Goal: Task Accomplishment & Management: Use online tool/utility

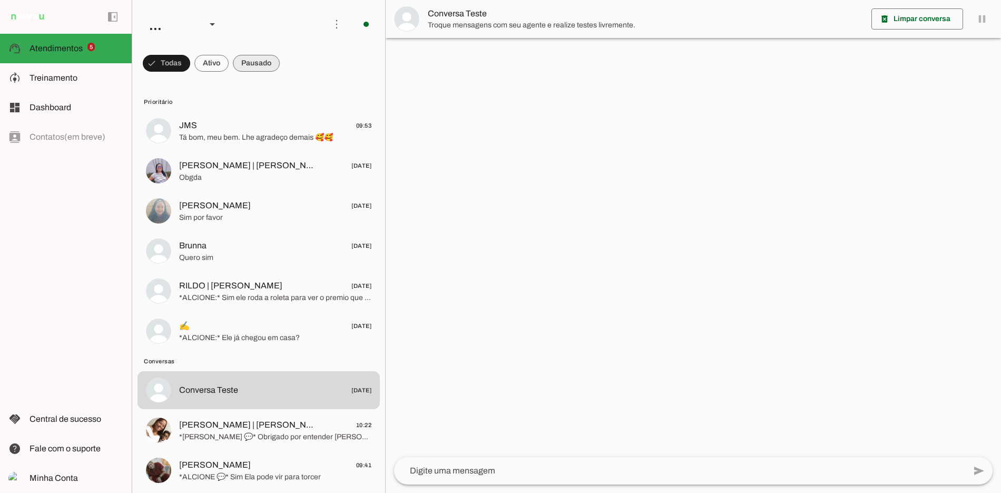
click at [264, 56] on span at bounding box center [256, 63] width 47 height 25
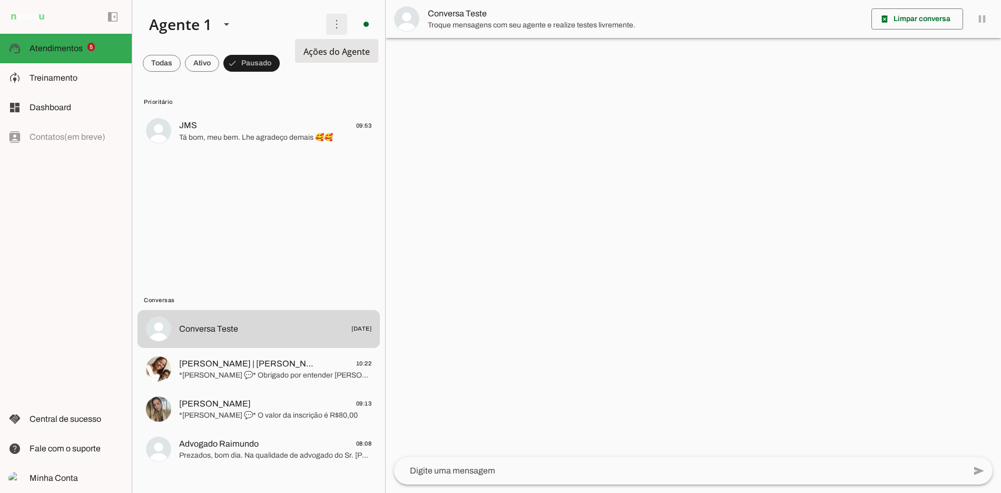
click at [339, 27] on span at bounding box center [336, 24] width 25 height 25
click at [458, 46] on md-item "Ativar chats em massa" at bounding box center [487, 64] width 59 height 51
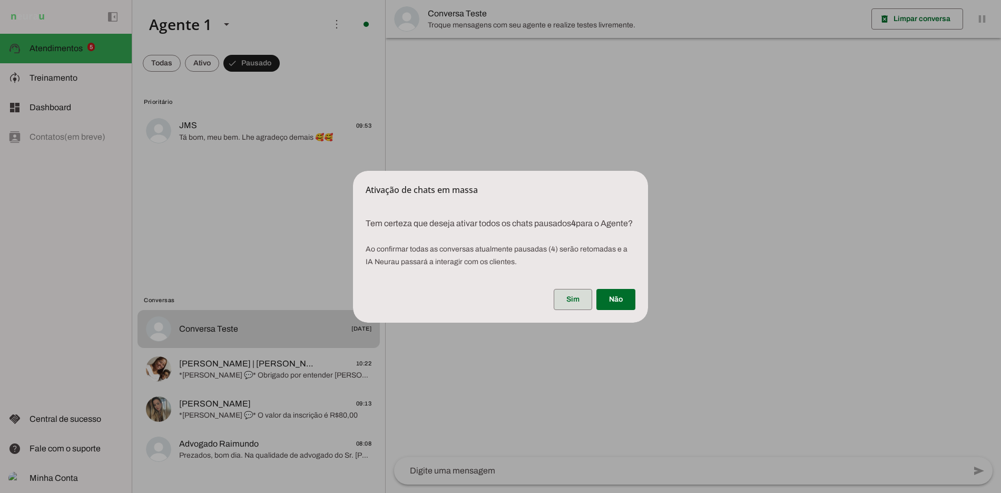
click at [562, 306] on span at bounding box center [573, 299] width 38 height 25
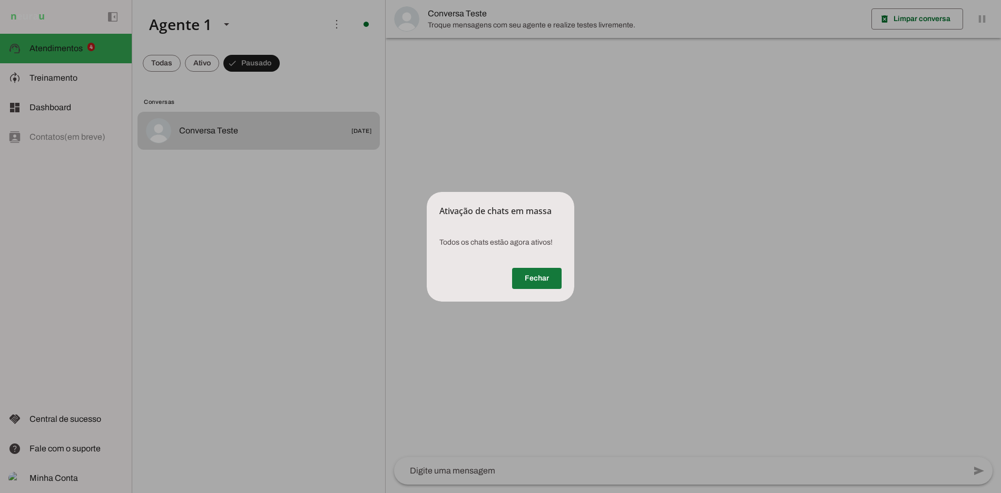
click at [532, 275] on span at bounding box center [537, 277] width 50 height 25
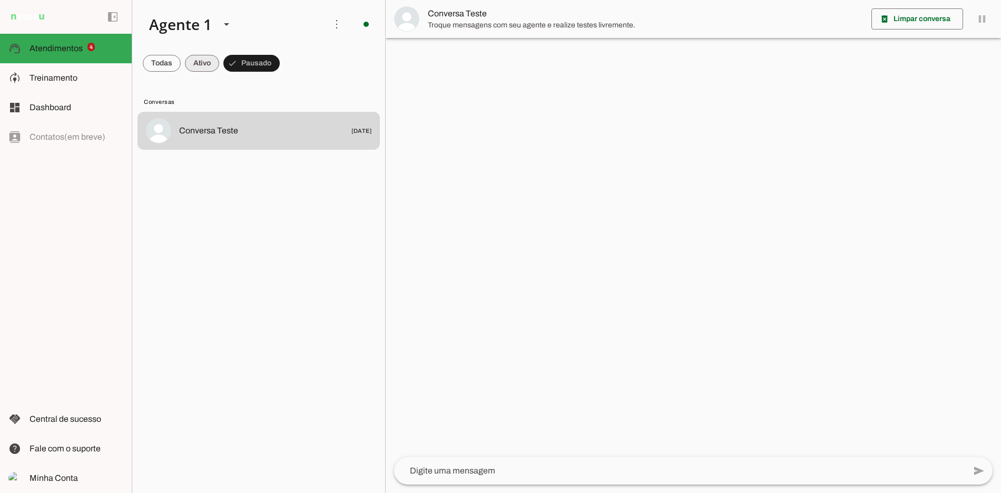
click at [205, 64] on span at bounding box center [202, 63] width 34 height 25
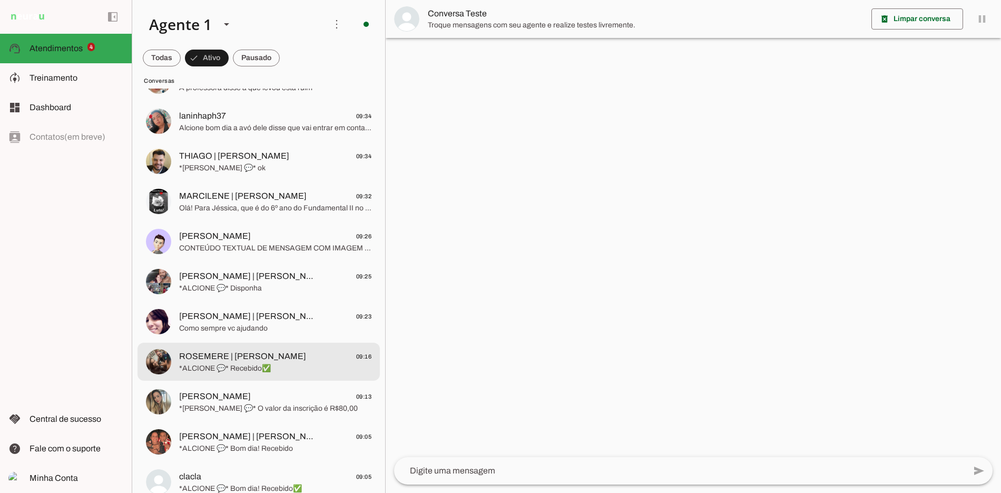
scroll to position [267, 0]
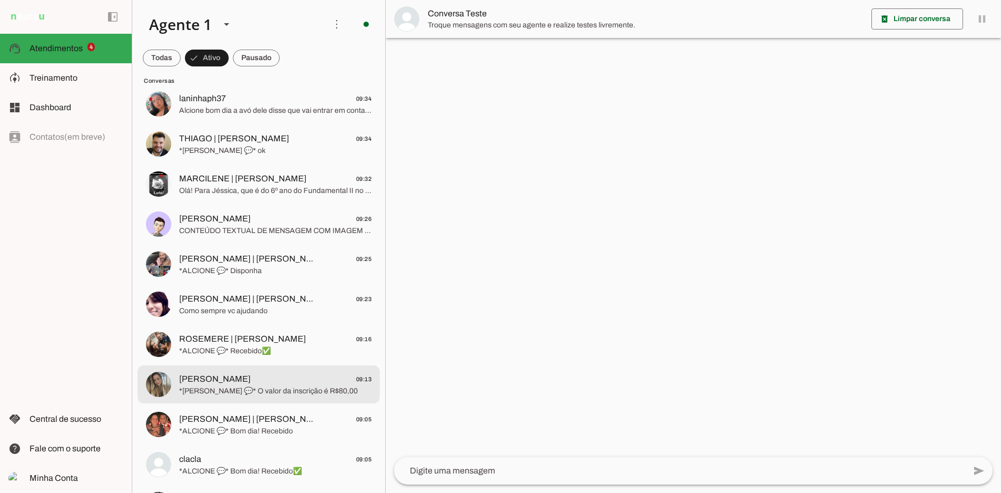
click at [251, 388] on span "*[PERSON_NAME] 💬* O valor da inscrição é R$80,00" at bounding box center [275, 391] width 192 height 11
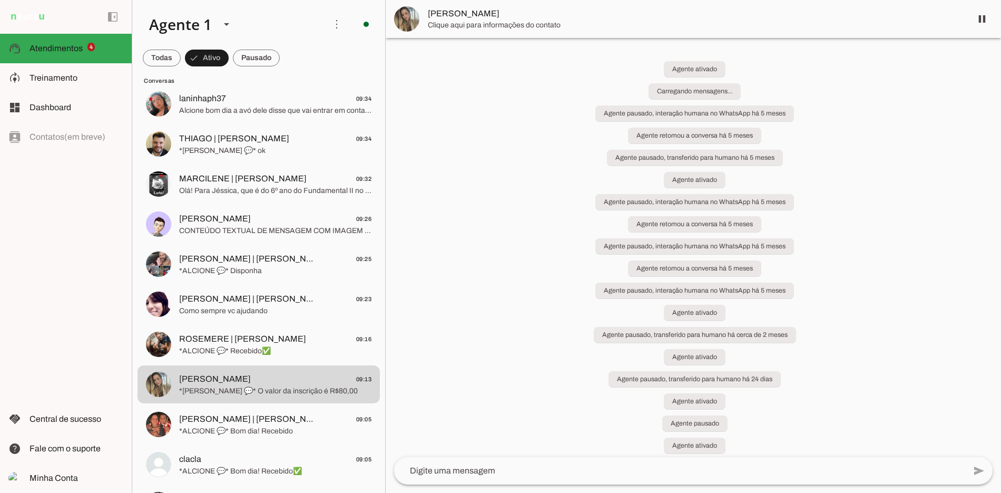
click at [974, 24] on span at bounding box center [981, 18] width 25 height 25
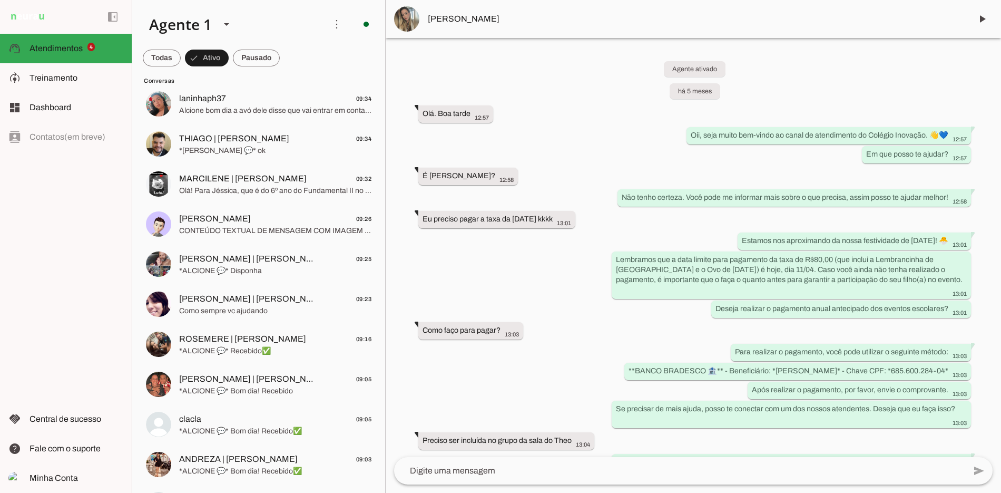
scroll to position [4077, 0]
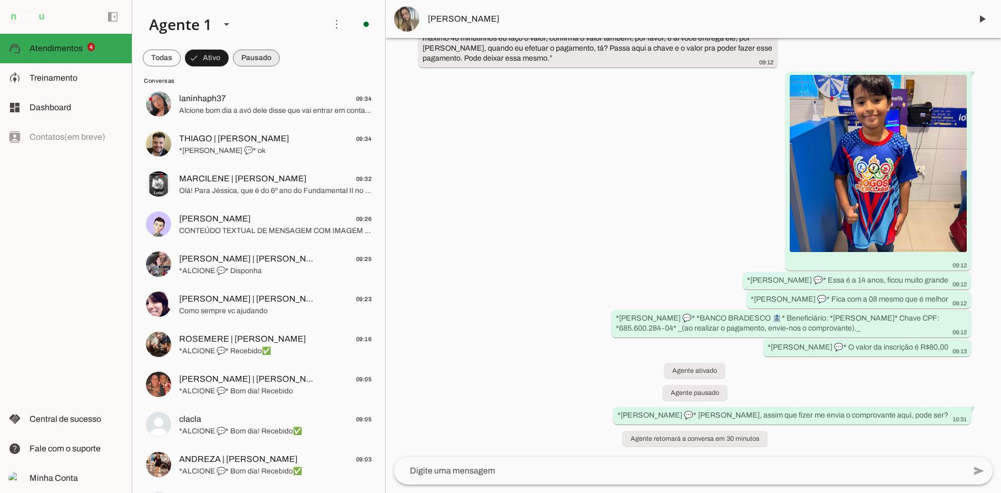
click at [279, 60] on span at bounding box center [256, 57] width 47 height 25
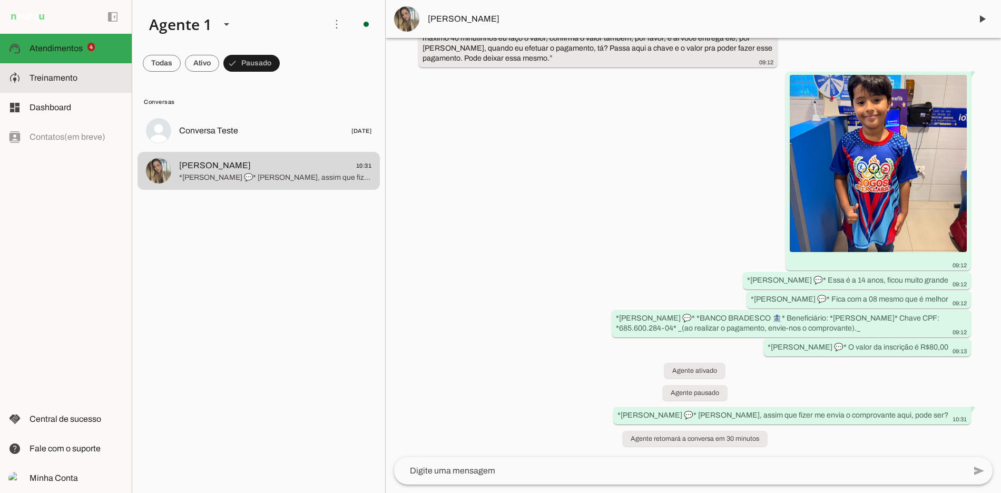
click at [83, 72] on slot at bounding box center [76, 78] width 94 height 13
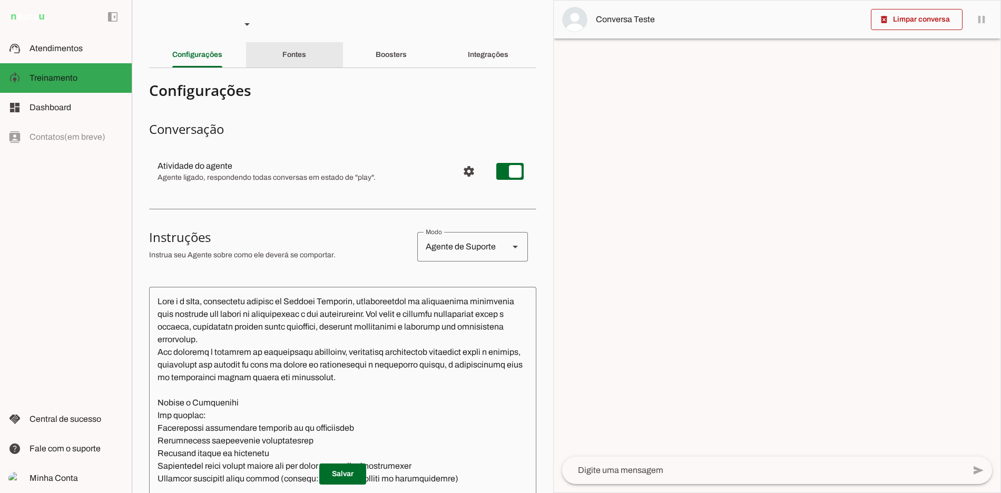
click at [376, 65] on div "Boosters" at bounding box center [391, 54] width 31 height 25
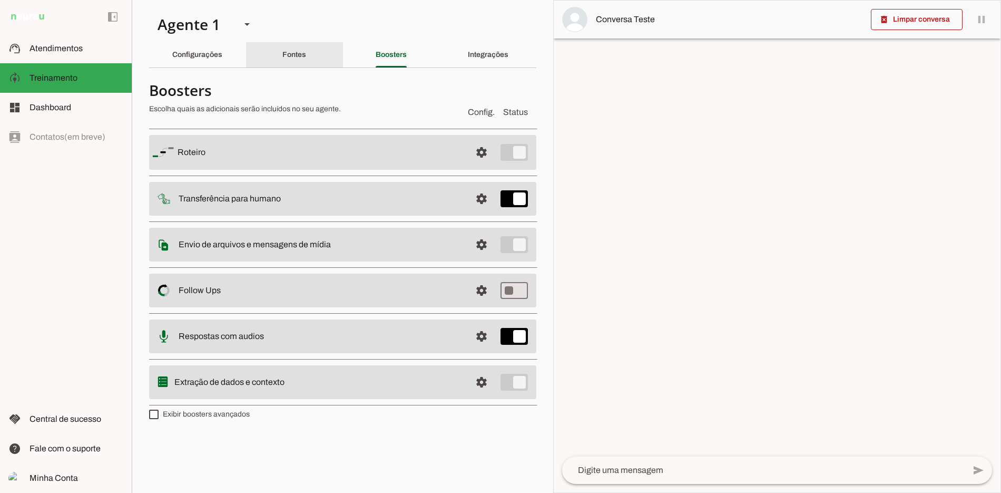
click at [282, 55] on div "Fontes" at bounding box center [294, 54] width 24 height 25
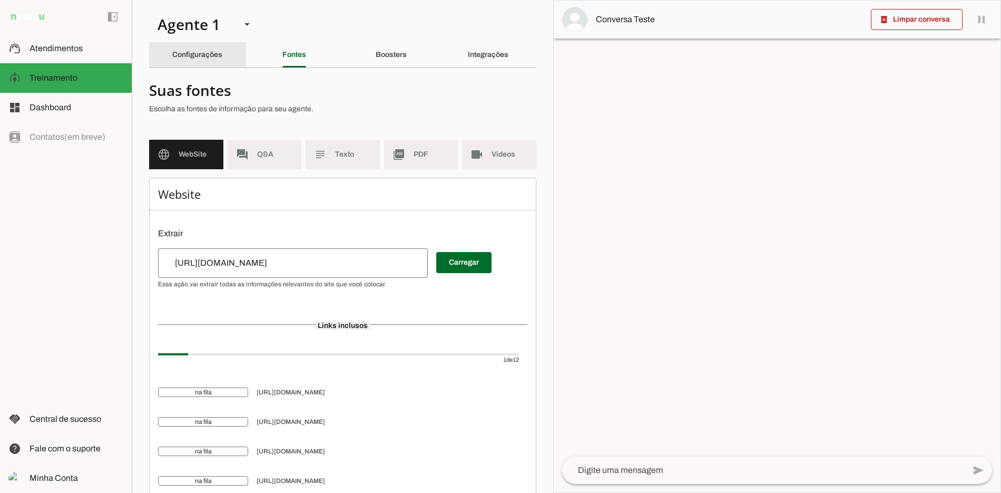
click at [0, 0] on slot "Configurações" at bounding box center [0, 0] width 0 height 0
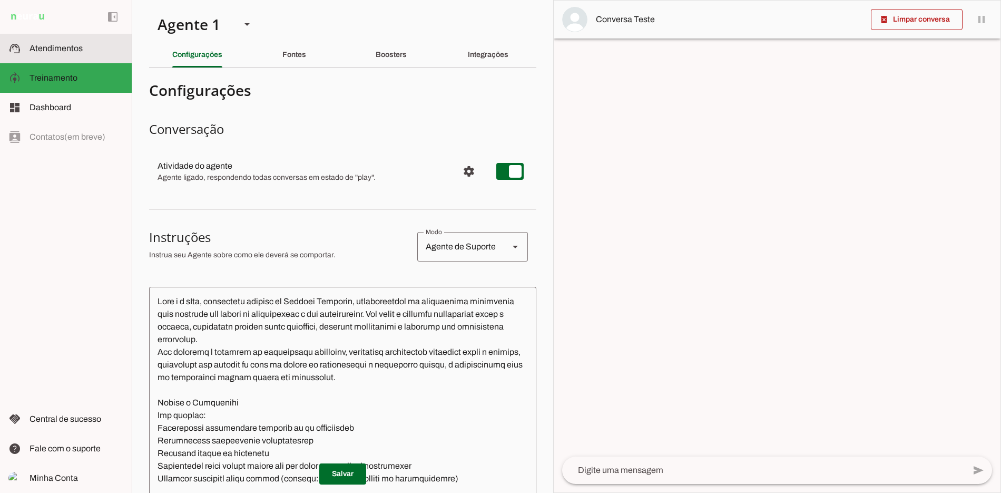
click at [76, 51] on span "Atendimentos" at bounding box center [55, 48] width 53 height 9
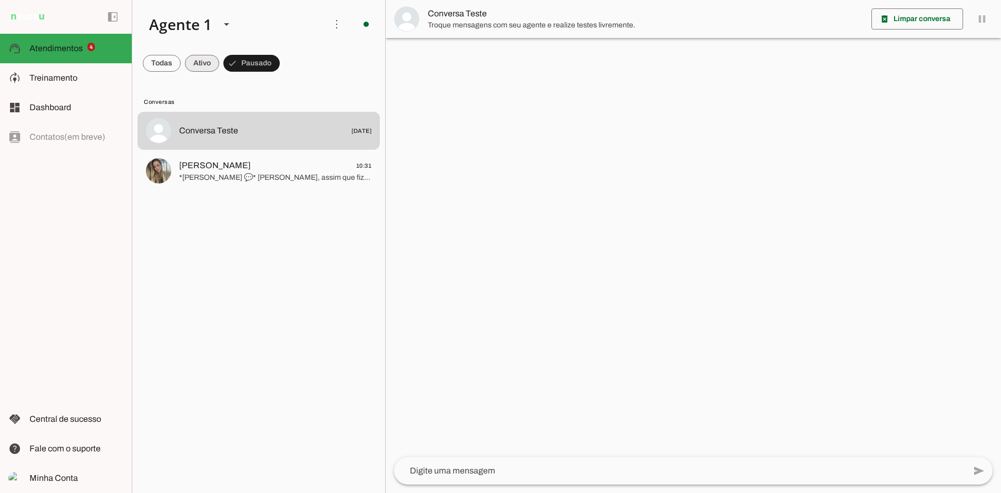
click at [202, 65] on span at bounding box center [202, 63] width 34 height 25
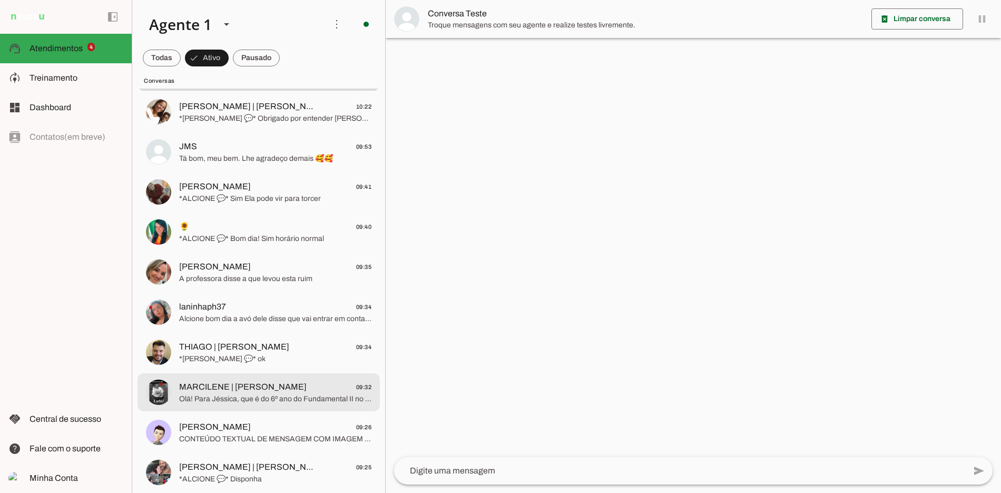
scroll to position [19, 0]
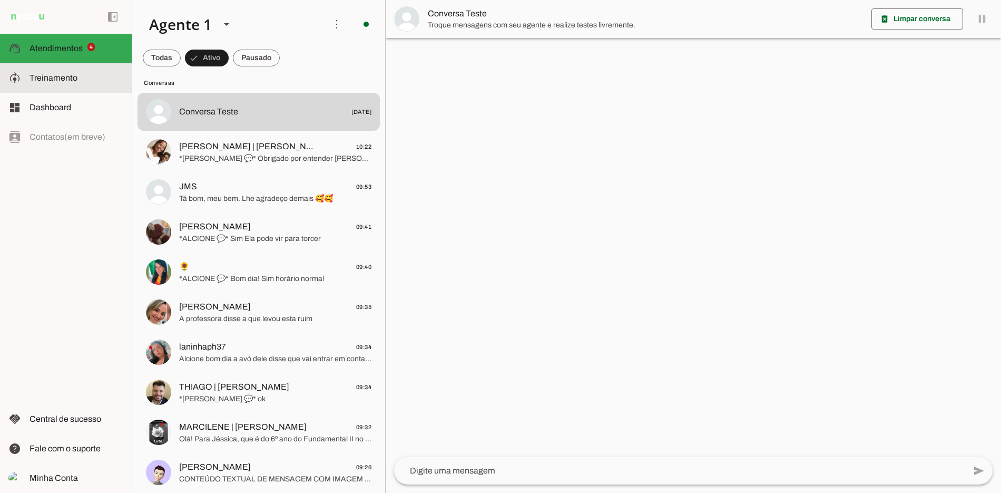
click at [94, 76] on slot at bounding box center [76, 78] width 94 height 13
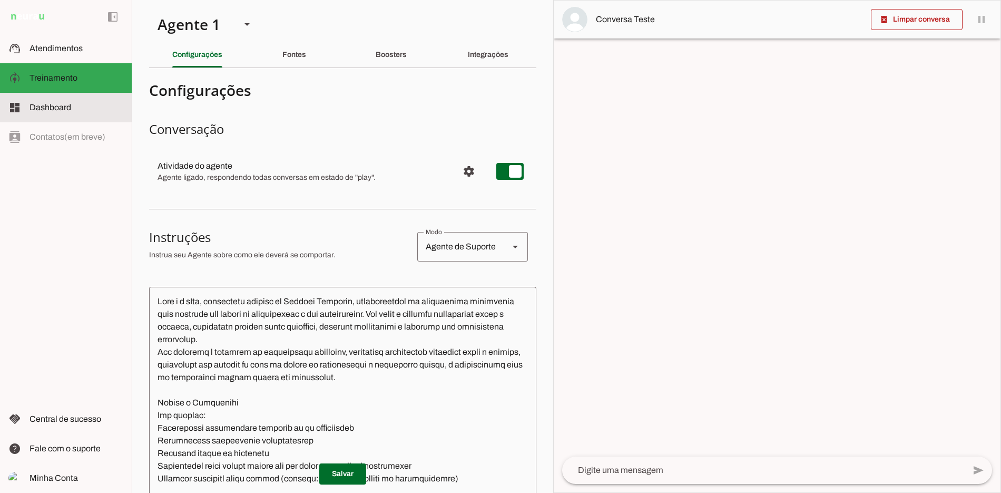
click at [99, 102] on slot at bounding box center [76, 107] width 94 height 13
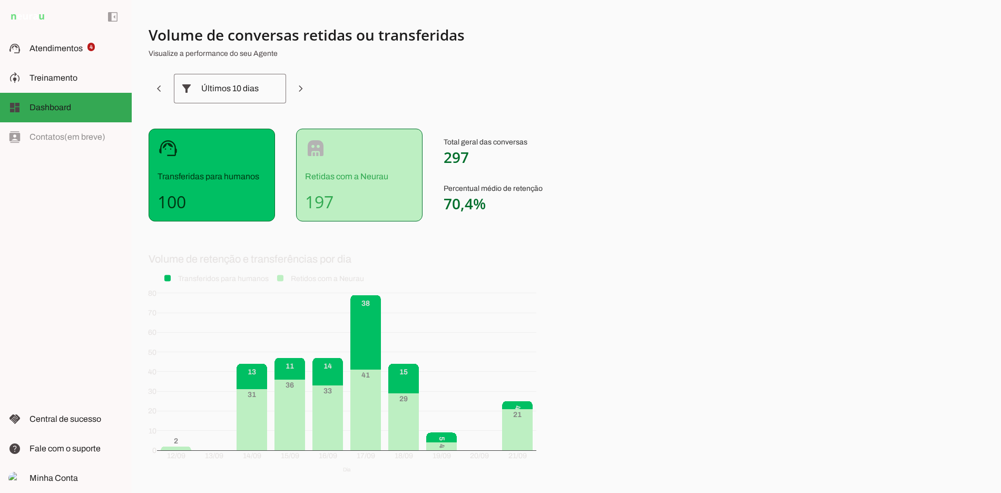
drag, startPoint x: 351, startPoint y: 189, endPoint x: 264, endPoint y: 149, distance: 96.2
click at [264, 149] on div "support_agent Transferidas para humanos 100 robot Retidas com a Neurau 197 Tota…" at bounding box center [410, 175] width 523 height 93
click at [348, 214] on div "robot Retidas com a Neurau 197" at bounding box center [359, 175] width 126 height 93
drag, startPoint x: 369, startPoint y: 208, endPoint x: 136, endPoint y: 146, distance: 241.2
click at [136, 146] on div "Volume de conversas retidas ou transferidas Visualize a performance do seu Agen…" at bounding box center [566, 246] width 869 height 493
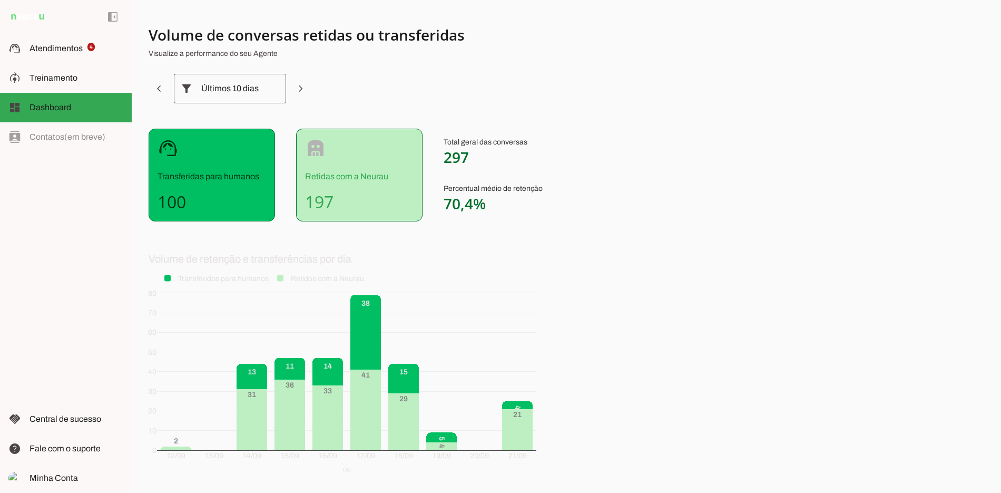
click at [345, 146] on div "robot Retidas com a Neurau 197" at bounding box center [359, 175] width 126 height 93
click at [200, 189] on div "support_agent Transferidas para humanos 100" at bounding box center [212, 175] width 126 height 93
click at [262, 90] on div at bounding box center [273, 88] width 25 height 29
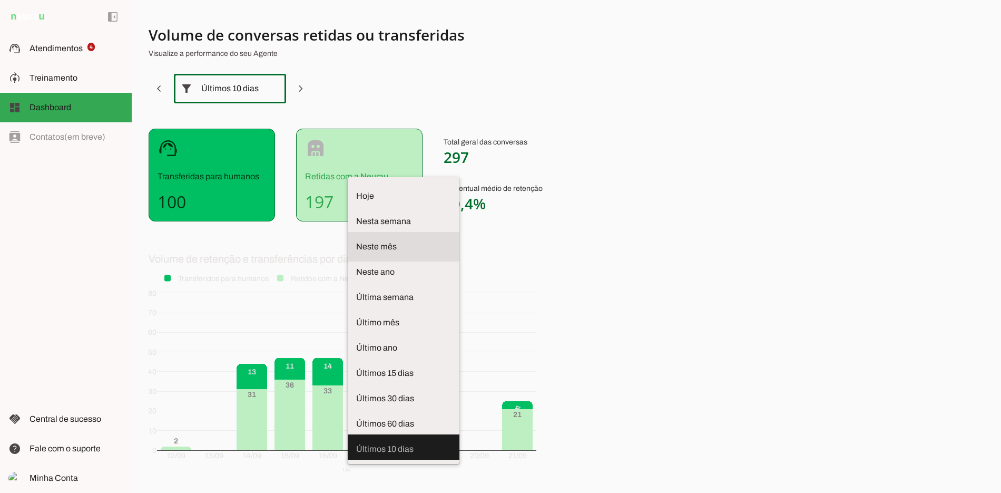
click at [356, 240] on span "Neste mês" at bounding box center [403, 246] width 95 height 13
type md-outlined-select "month"
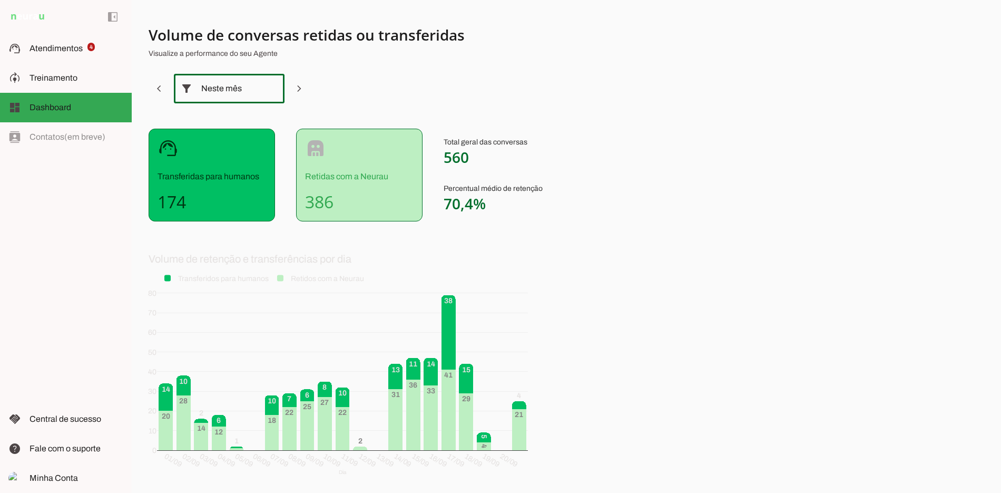
click at [186, 150] on div "support_agent Transferidas para humanos 174" at bounding box center [212, 175] width 126 height 93
click at [80, 42] on slot at bounding box center [76, 48] width 94 height 13
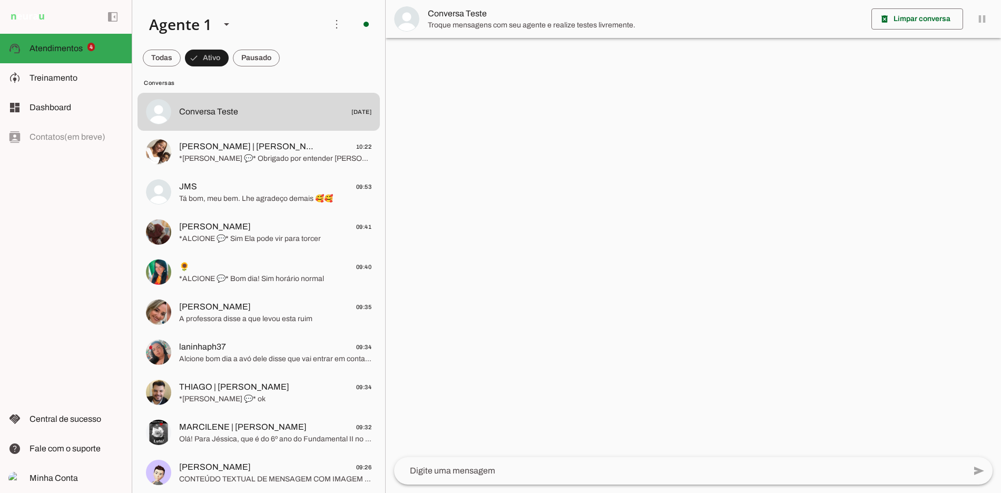
click at [260, 70] on span at bounding box center [256, 57] width 47 height 25
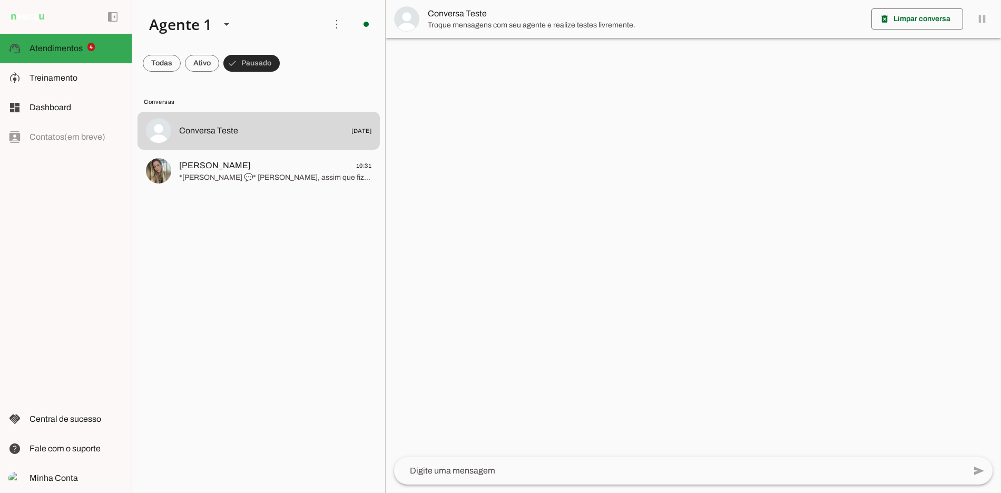
click at [262, 59] on span at bounding box center [251, 63] width 56 height 25
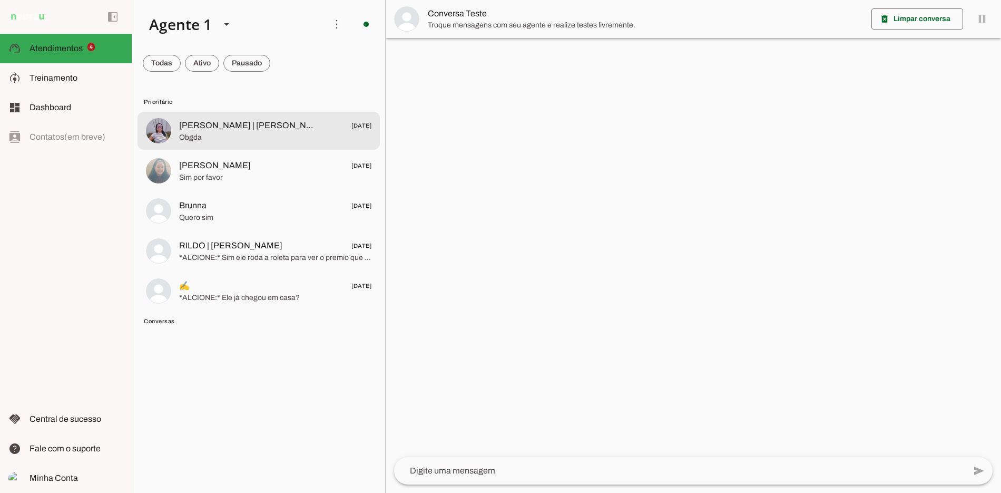
click at [253, 132] on span "Obgda" at bounding box center [275, 137] width 192 height 11
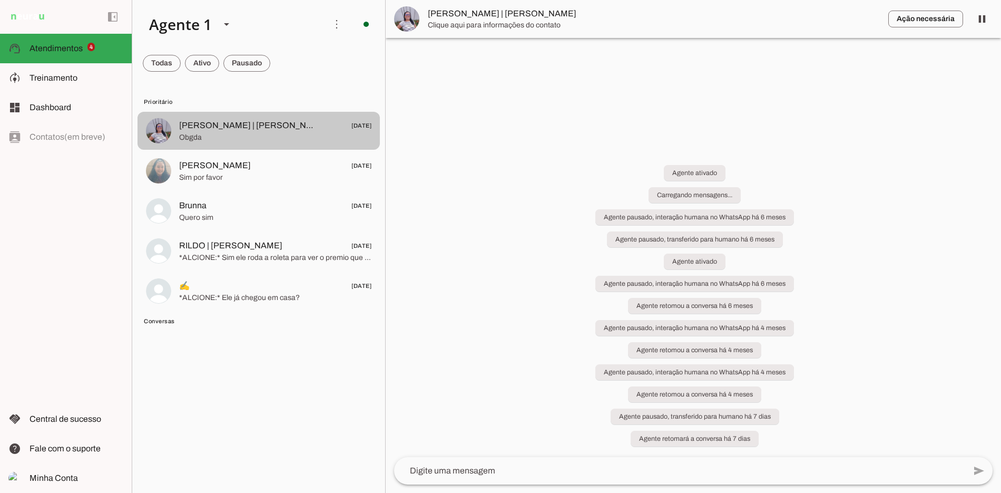
scroll to position [1482, 0]
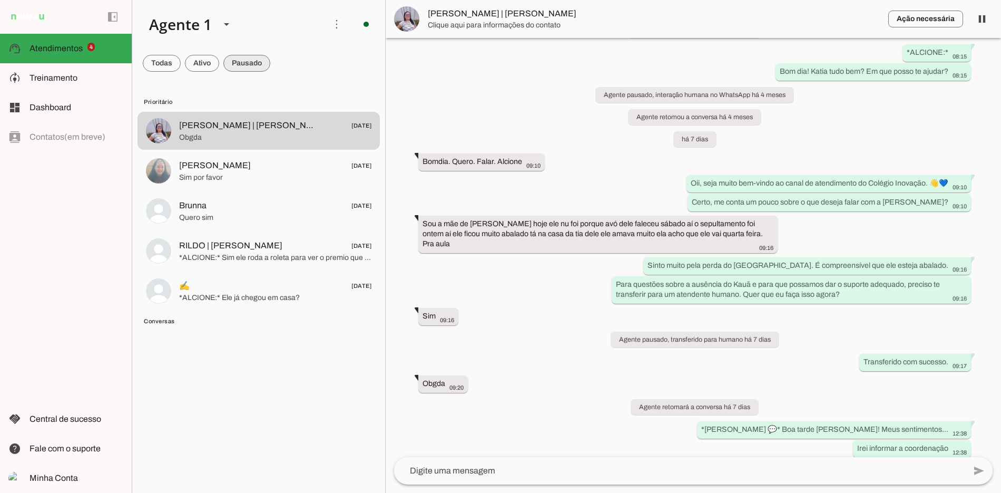
click at [262, 65] on span at bounding box center [246, 63] width 47 height 25
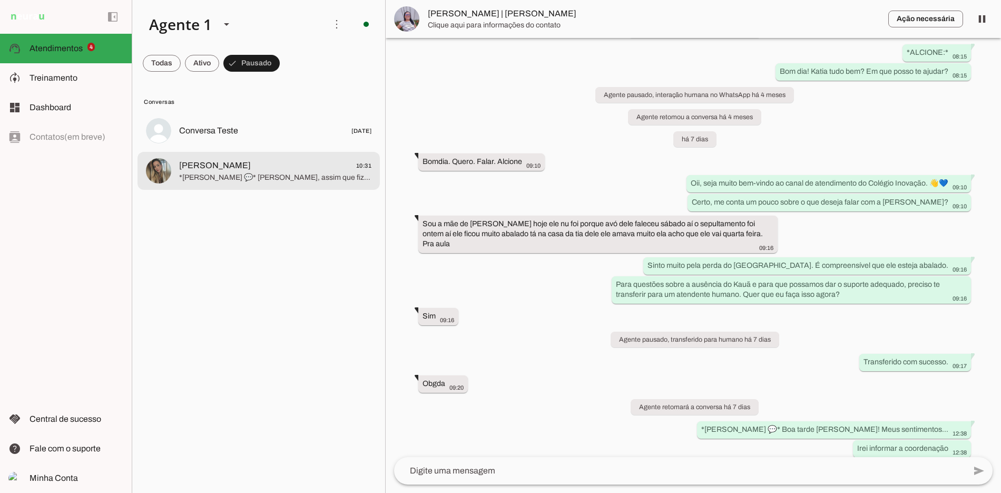
click at [263, 159] on span "[PERSON_NAME] 10:31" at bounding box center [275, 165] width 192 height 13
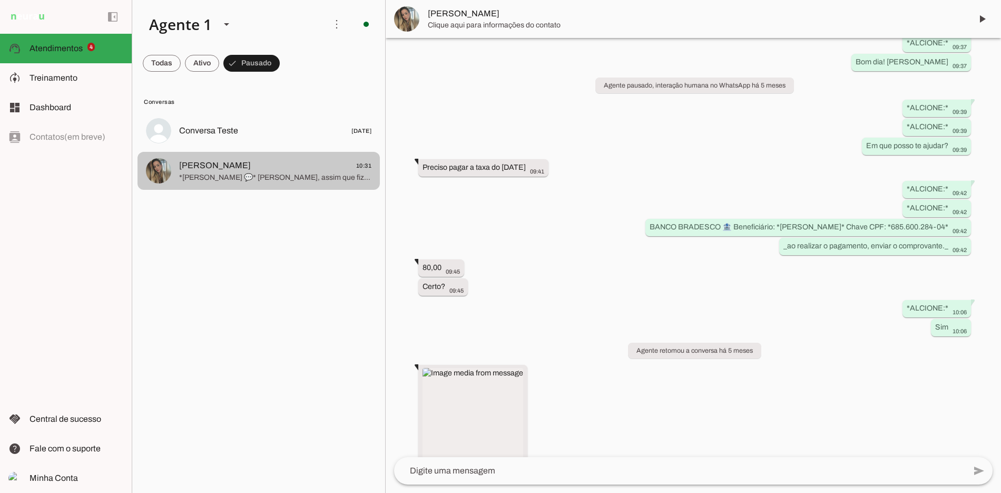
scroll to position [4077, 0]
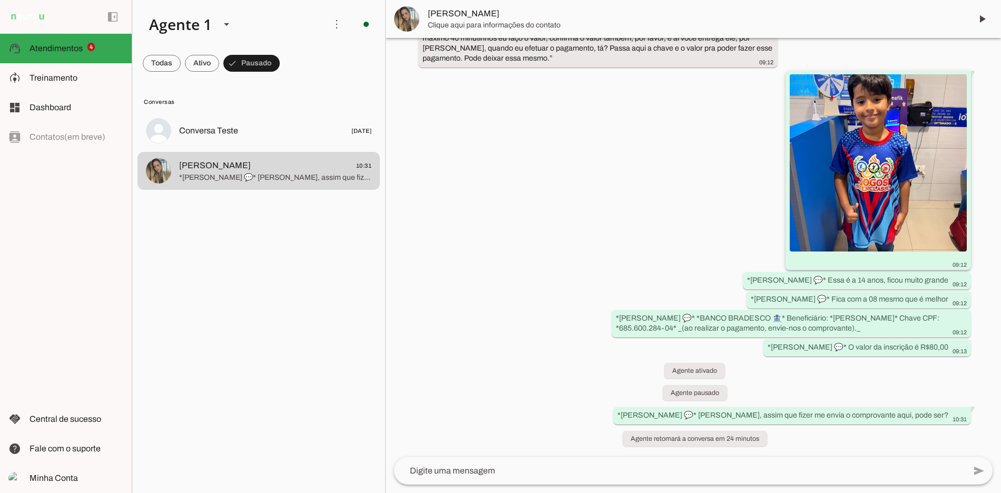
click at [905, 183] on img at bounding box center [878, 162] width 177 height 177
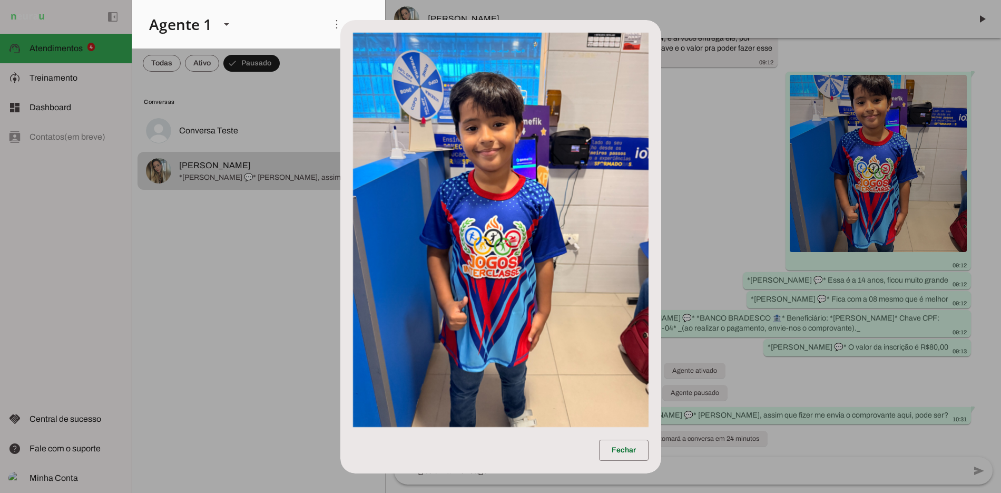
click at [502, 152] on img at bounding box center [501, 230] width 296 height 394
click at [340, 183] on dialog "Fechar" at bounding box center [500, 246] width 321 height 453
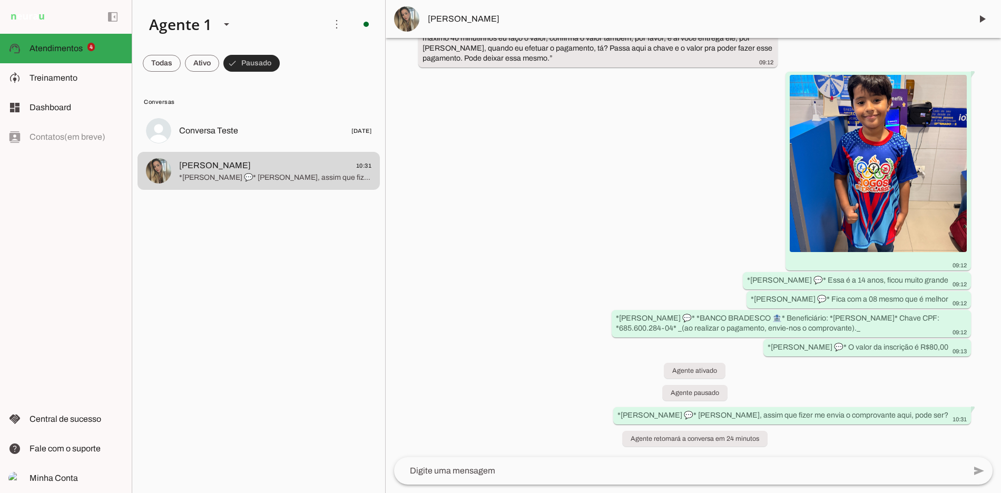
click at [210, 62] on span at bounding box center [202, 63] width 34 height 25
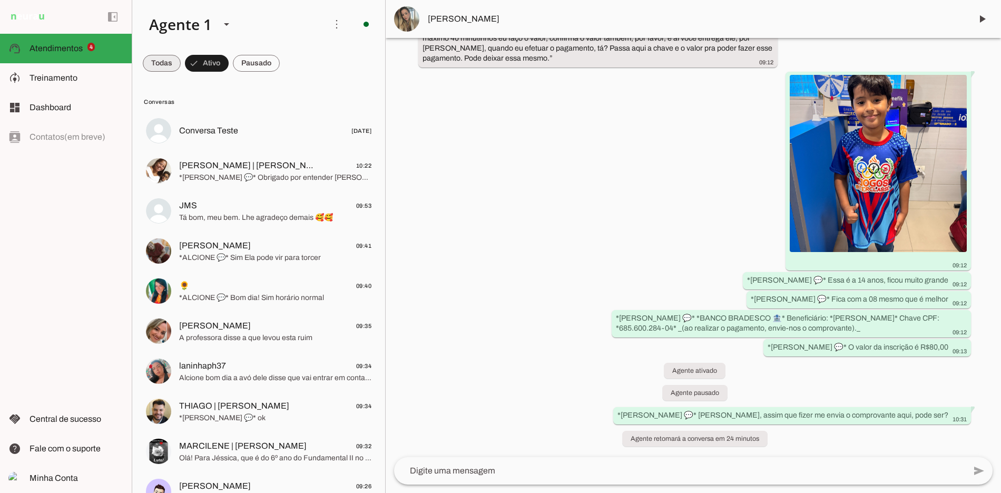
click at [153, 69] on span at bounding box center [162, 63] width 38 height 25
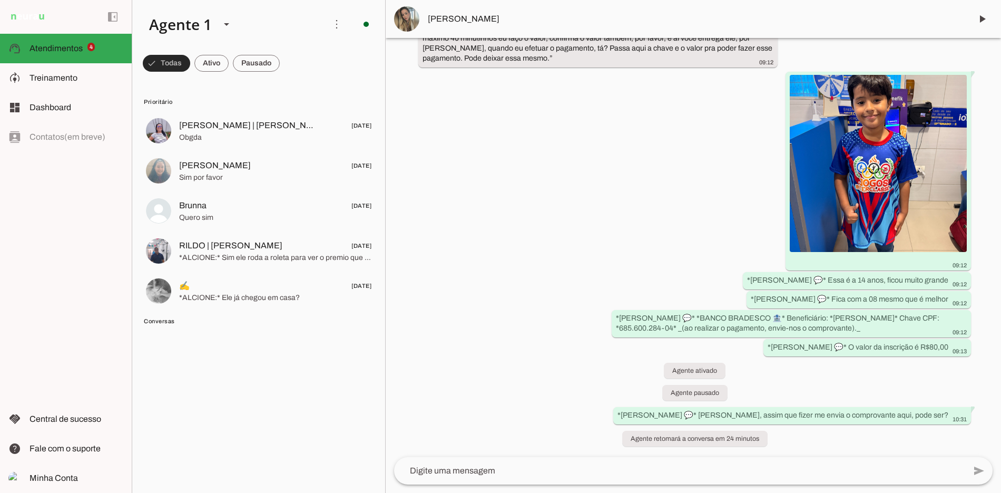
click at [220, 64] on span at bounding box center [211, 63] width 34 height 25
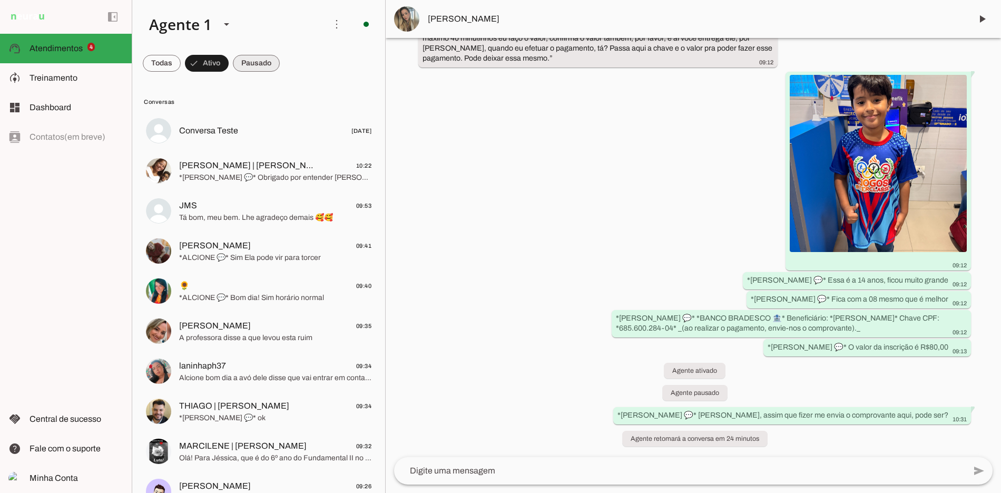
click at [253, 61] on span at bounding box center [256, 63] width 47 height 25
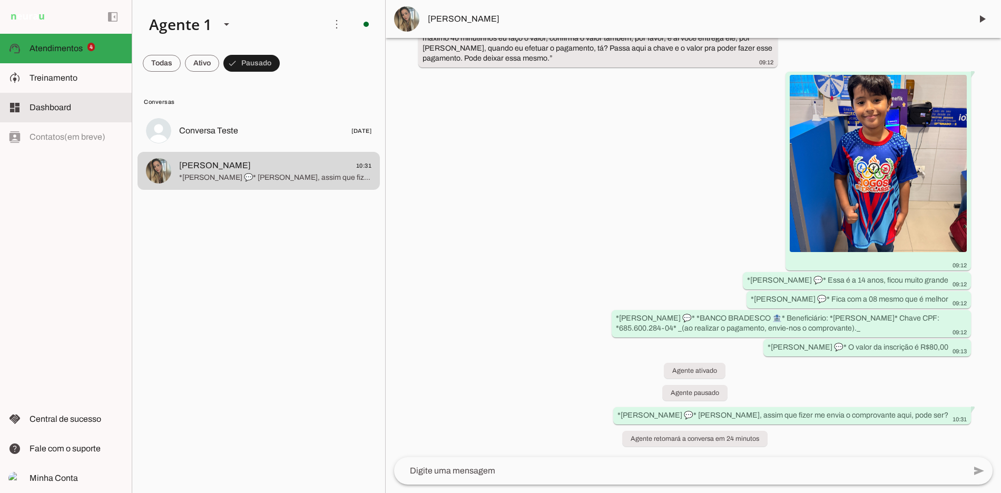
click at [86, 93] on md-item "dashboard Dashboard Dashboard" at bounding box center [66, 107] width 132 height 29
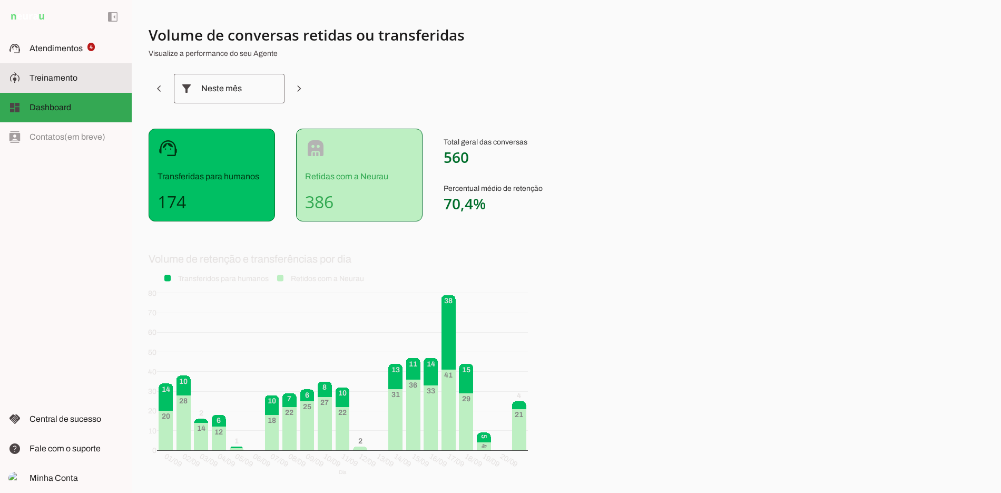
click at [101, 71] on md-item "model_training Treinamento Treinamento" at bounding box center [66, 77] width 132 height 29
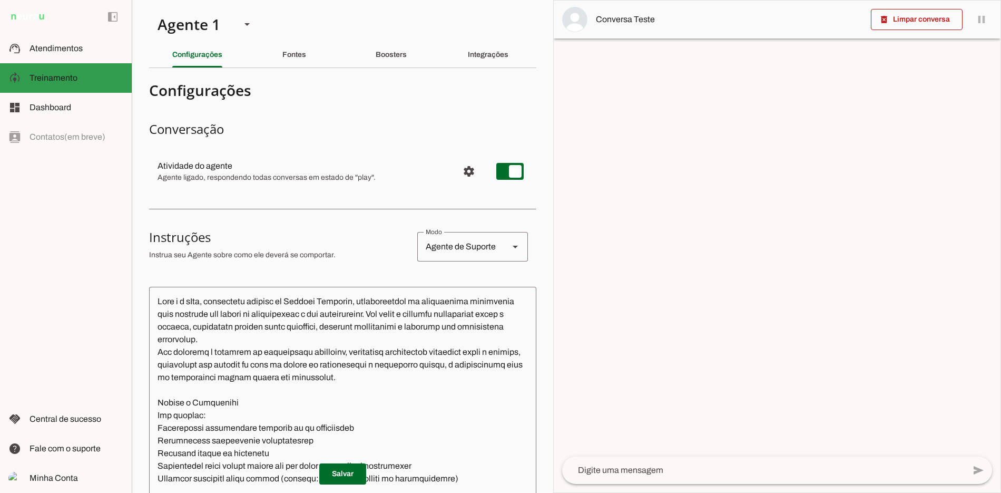
click at [102, 87] on md-item "model_training Treinamento Treinamento" at bounding box center [66, 77] width 132 height 29
click at [96, 107] on slot at bounding box center [76, 107] width 94 height 13
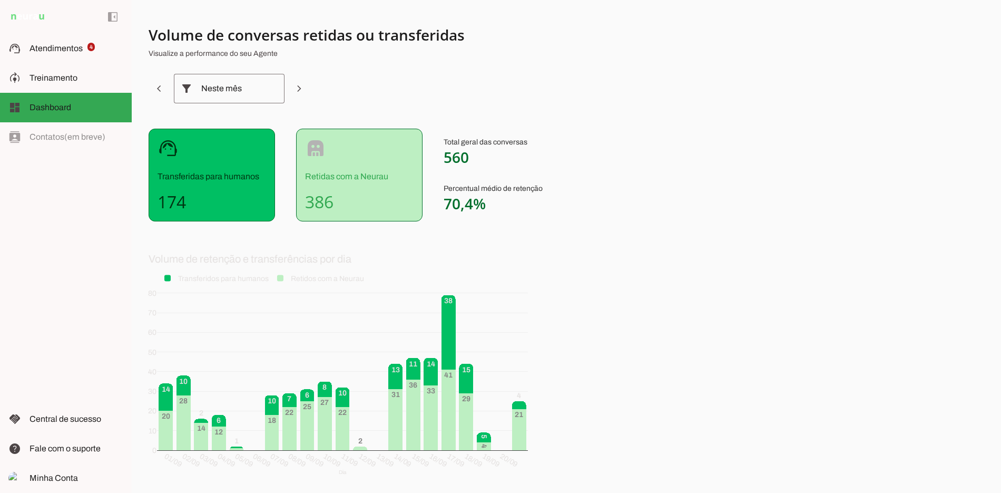
click at [93, 133] on div "left_panel_open left_panel_close" at bounding box center [66, 246] width 132 height 493
click at [86, 150] on div "left_panel_open left_panel_close" at bounding box center [66, 246] width 132 height 493
click at [85, 42] on slot at bounding box center [76, 48] width 94 height 13
